Goal: Information Seeking & Learning: Check status

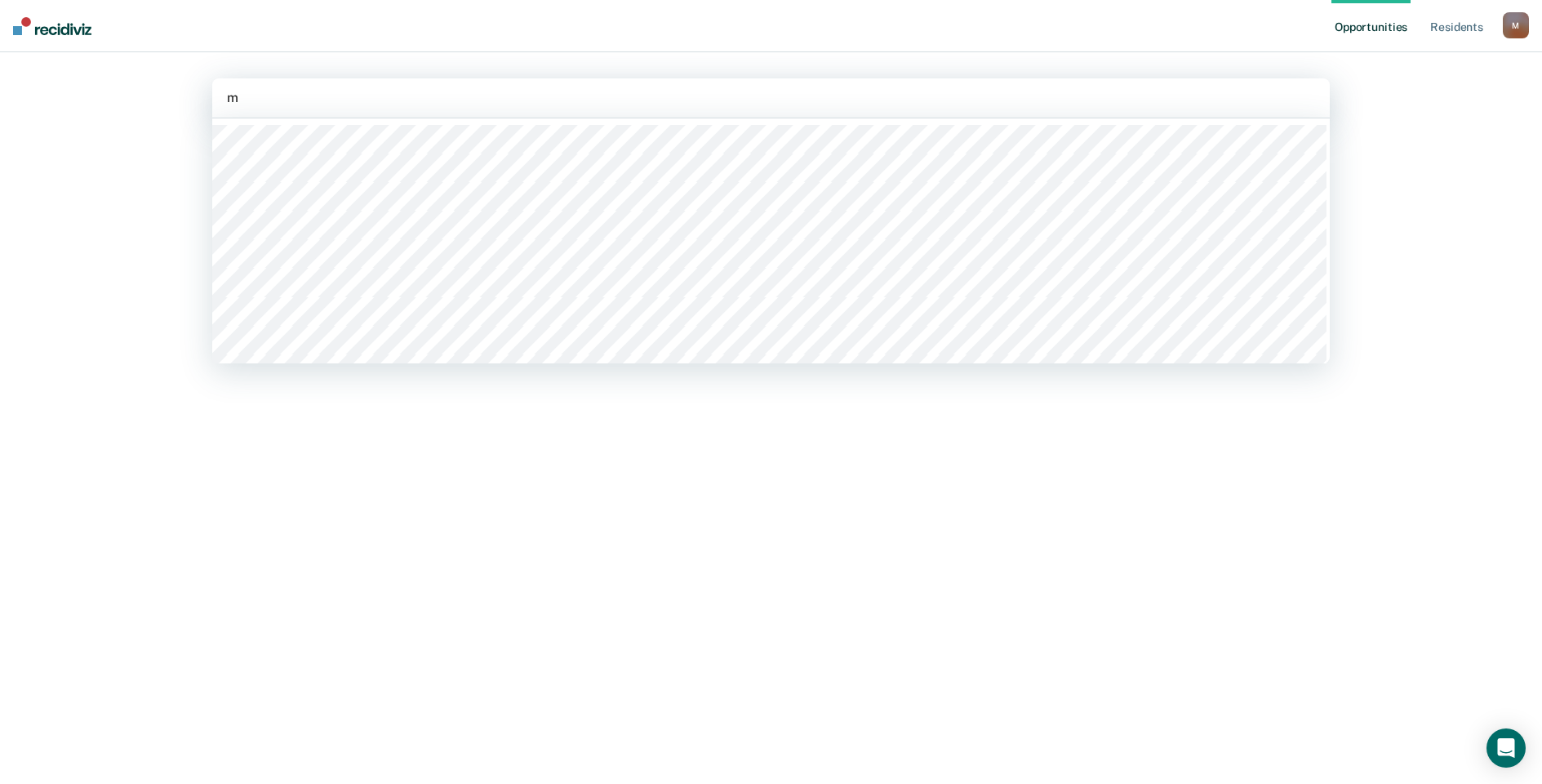
type input "ma"
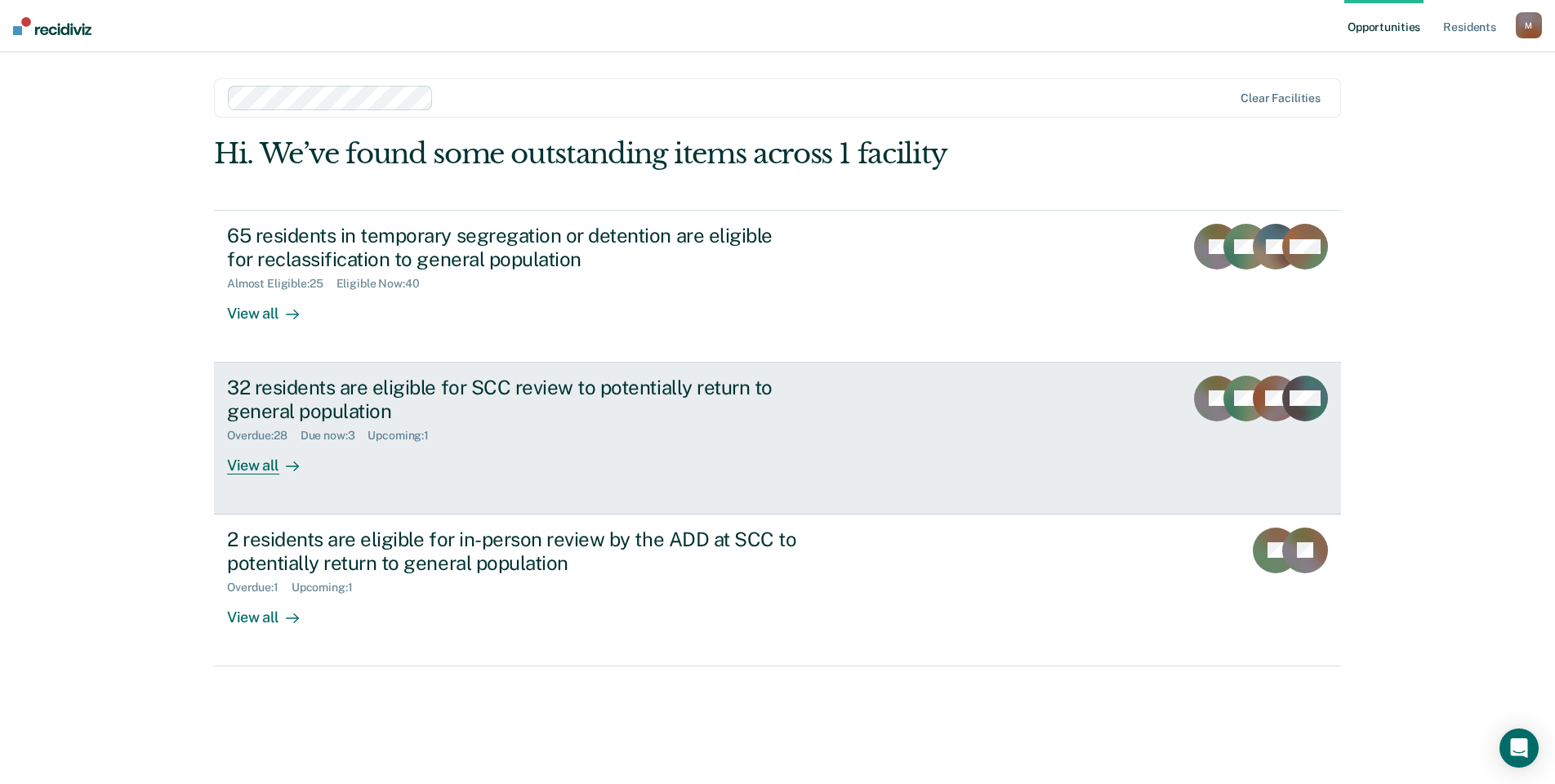
click at [435, 385] on div "32 residents are eligible for SCC review to potentially return to general popul…" at bounding box center [513, 399] width 573 height 47
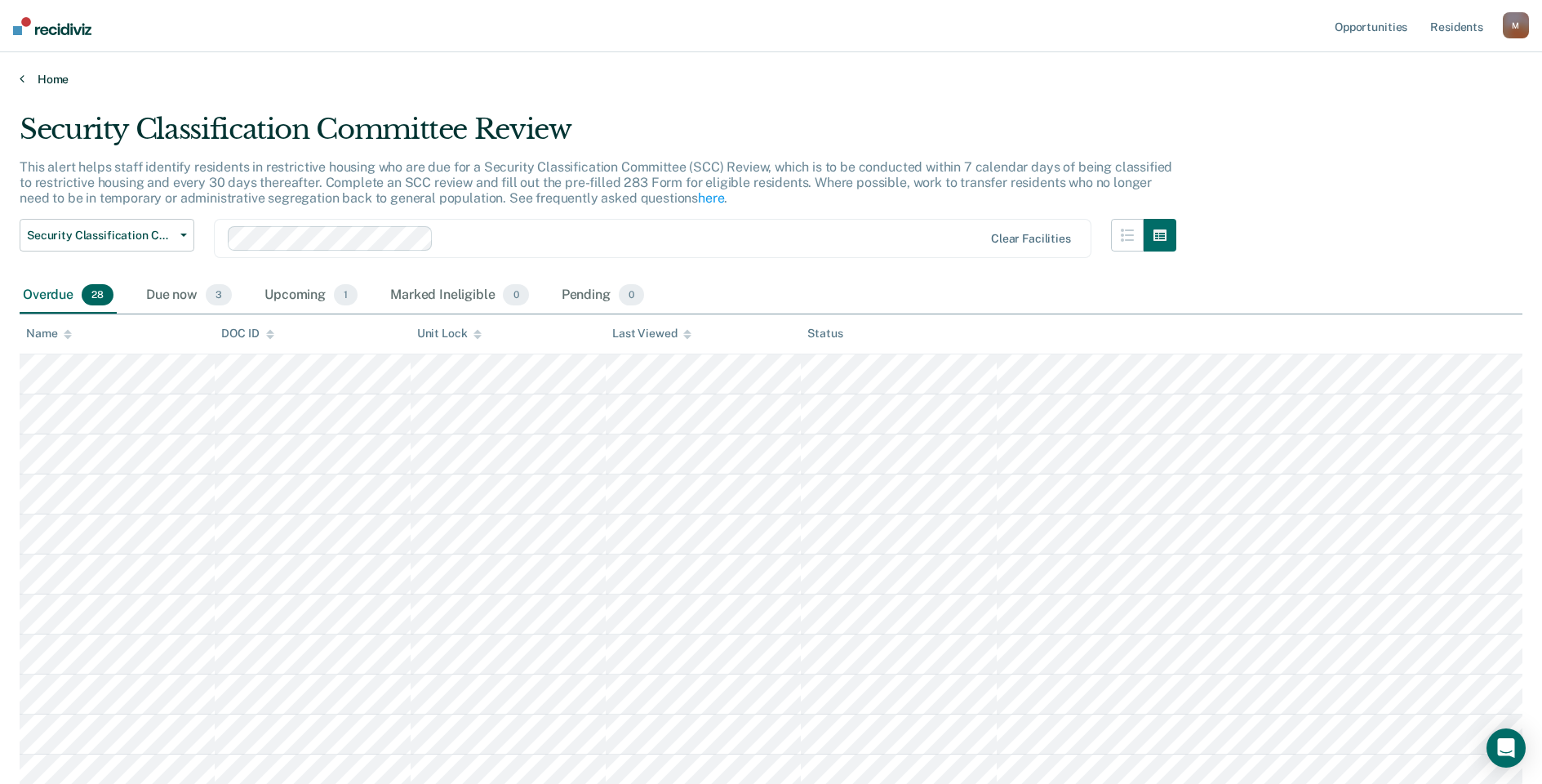
click at [61, 79] on link "Home" at bounding box center [771, 78] width 1503 height 15
